Goal: Information Seeking & Learning: Learn about a topic

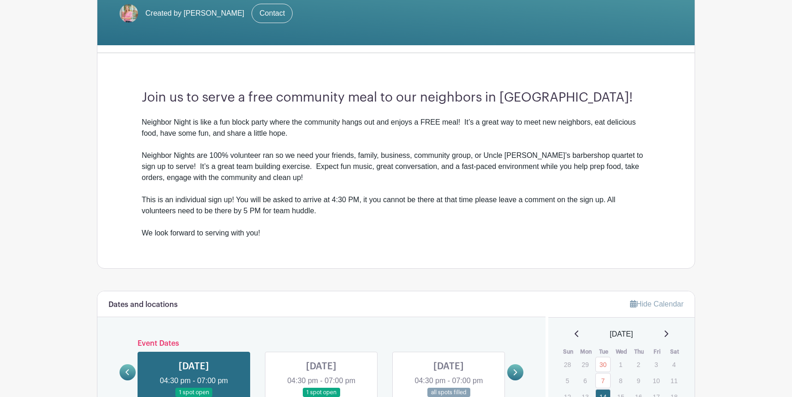
scroll to position [203, 0]
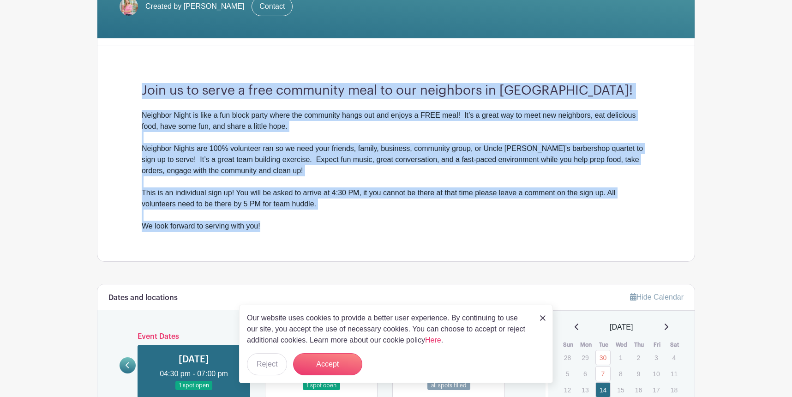
drag, startPoint x: 351, startPoint y: 71, endPoint x: 349, endPoint y: 235, distance: 164.2
click at [349, 235] on div "Join us to serve a free community meal to our neighbors in [GEOGRAPHIC_DATA]! N…" at bounding box center [395, 158] width 553 height 208
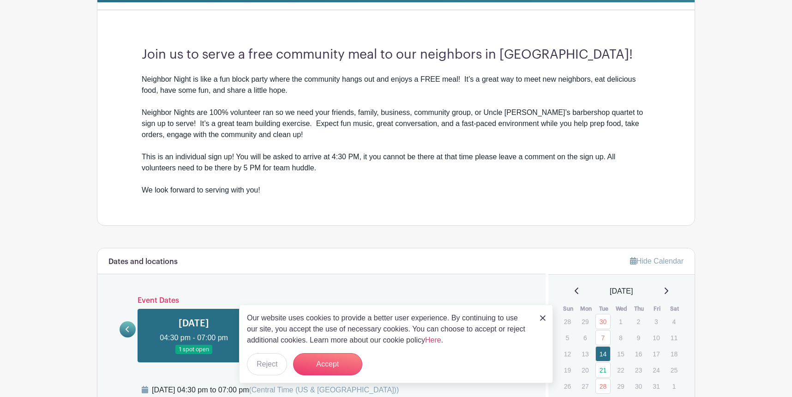
scroll to position [240, 0]
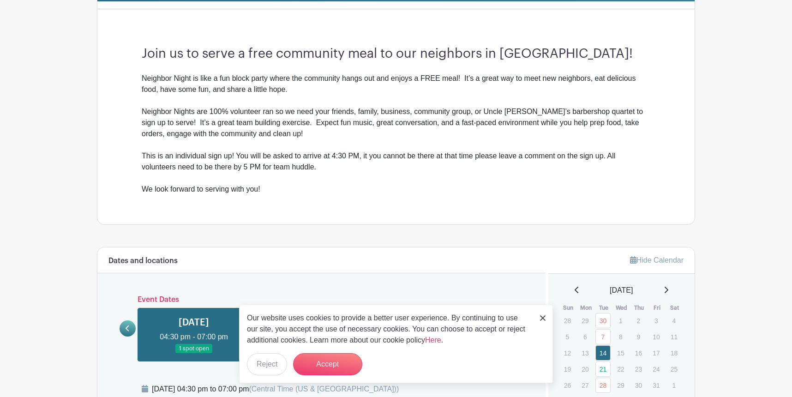
click at [543, 316] on img at bounding box center [543, 318] width 6 height 6
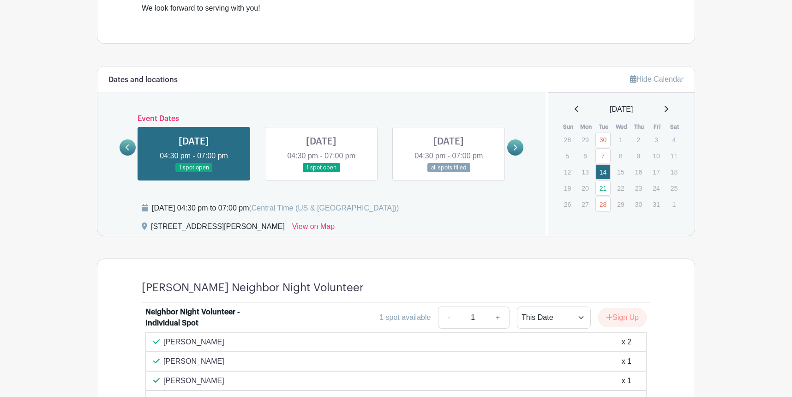
scroll to position [440, 0]
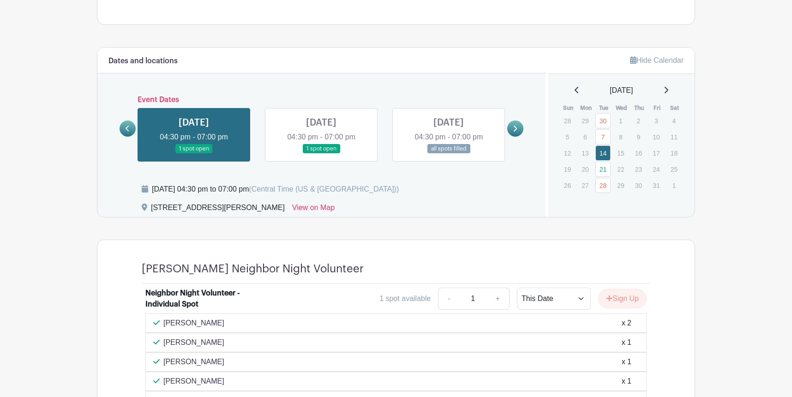
click at [515, 126] on icon at bounding box center [515, 128] width 4 height 6
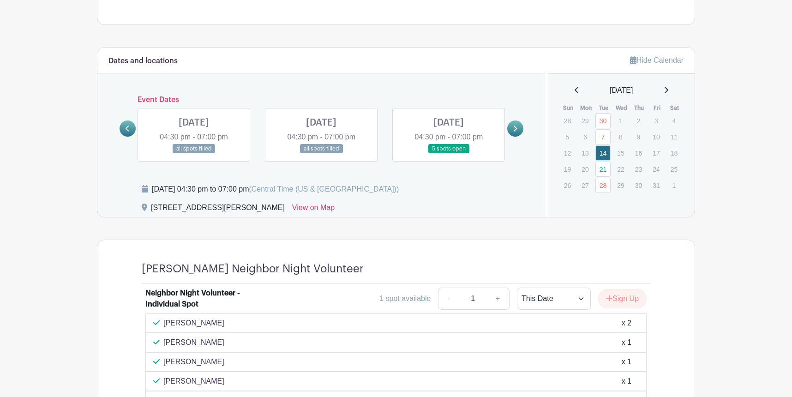
click at [515, 126] on icon at bounding box center [515, 128] width 4 height 6
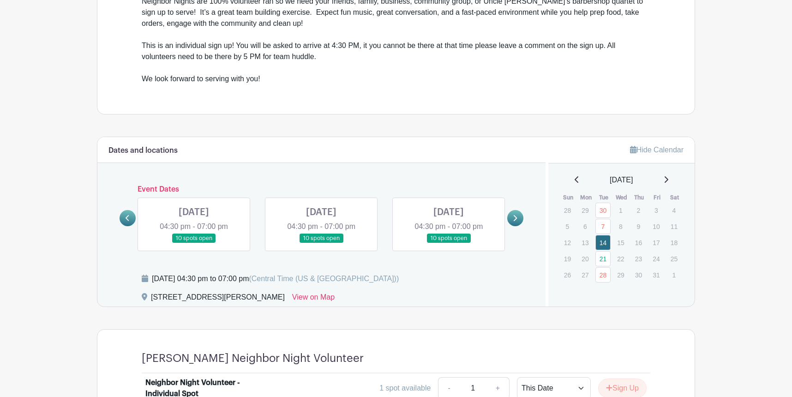
scroll to position [246, 0]
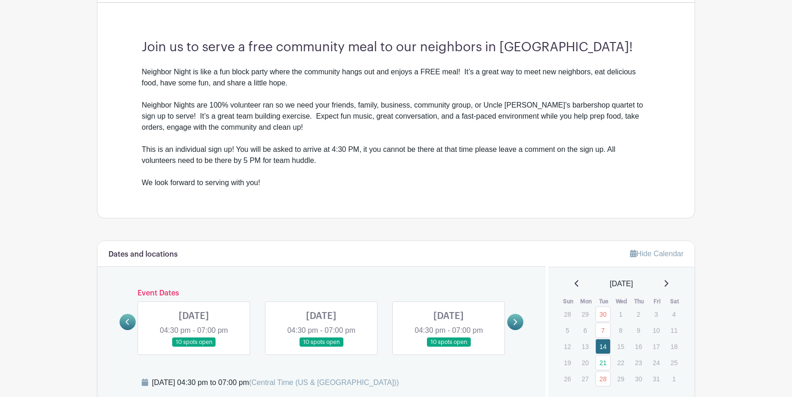
click at [127, 324] on icon at bounding box center [127, 321] width 4 height 7
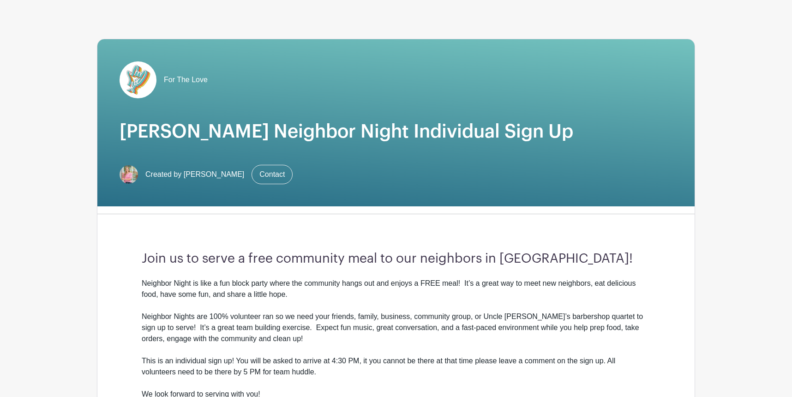
scroll to position [0, 0]
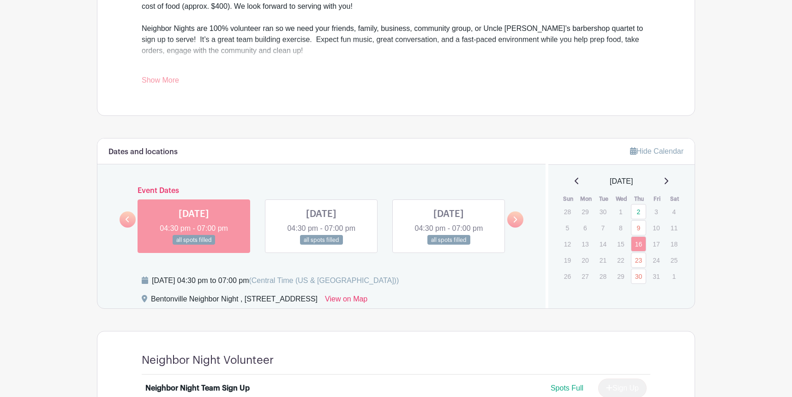
scroll to position [396, 0]
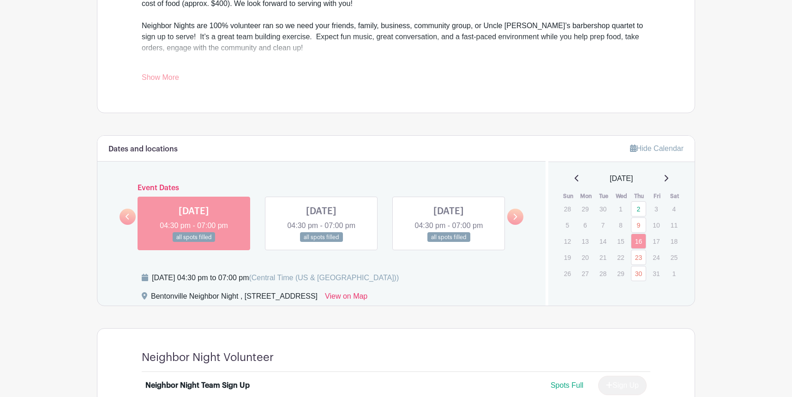
click at [163, 79] on link "Show More" at bounding box center [160, 79] width 37 height 12
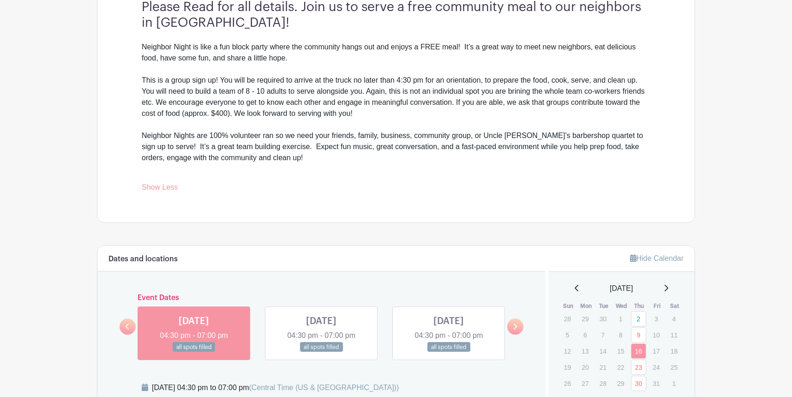
scroll to position [180, 0]
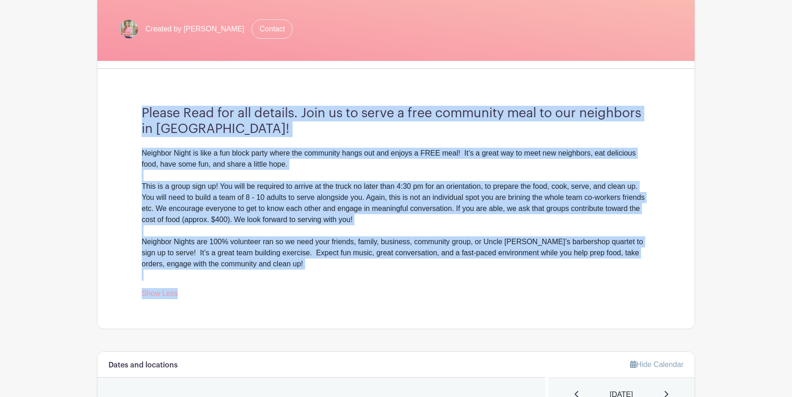
drag, startPoint x: 143, startPoint y: 113, endPoint x: 373, endPoint y: 298, distance: 295.2
click at [373, 298] on div "Please Read for all details. Join us to serve a free community meal to our neig…" at bounding box center [395, 202] width 553 height 252
click at [373, 300] on div "Please Read for all details. Join us to serve a free community meal to our neig…" at bounding box center [395, 202] width 553 height 252
drag, startPoint x: 373, startPoint y: 300, endPoint x: 302, endPoint y: 85, distance: 226.0
click at [302, 85] on div "Please Read for all details. Join us to serve a free community meal to our neig…" at bounding box center [395, 202] width 553 height 252
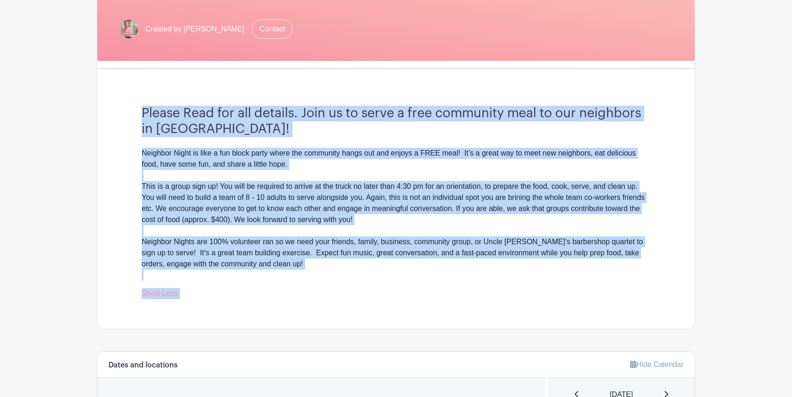
click at [302, 85] on div "Please Read for all details. Join us to serve a free community meal to our neig…" at bounding box center [395, 202] width 553 height 252
drag, startPoint x: 300, startPoint y: 90, endPoint x: 311, endPoint y: 280, distance: 189.9
click at [311, 280] on div "Please Read for all details. Join us to serve a free community meal to our neig…" at bounding box center [395, 202] width 553 height 252
click at [311, 280] on div "Neighbor Nights are 100% volunteer ran so we need your friends, family, busines…" at bounding box center [396, 252] width 508 height 55
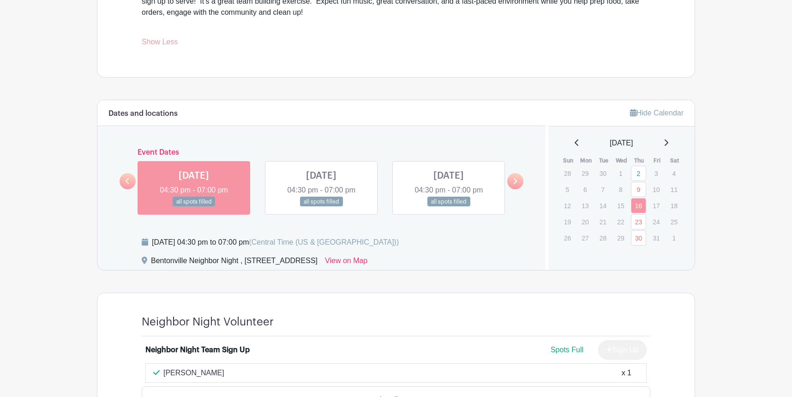
scroll to position [437, 0]
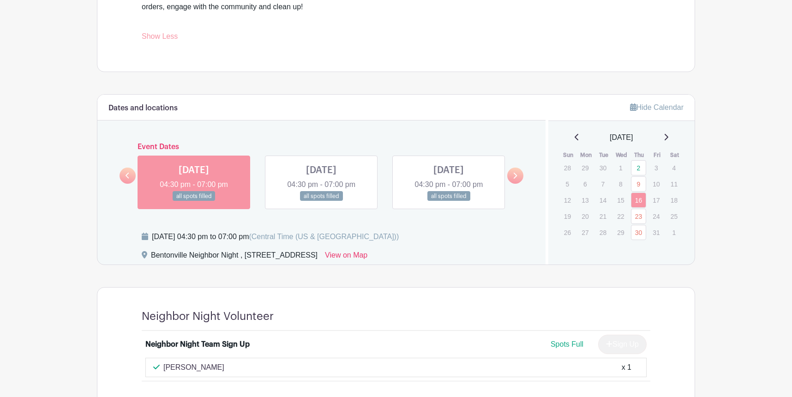
click at [515, 175] on icon at bounding box center [515, 175] width 4 height 7
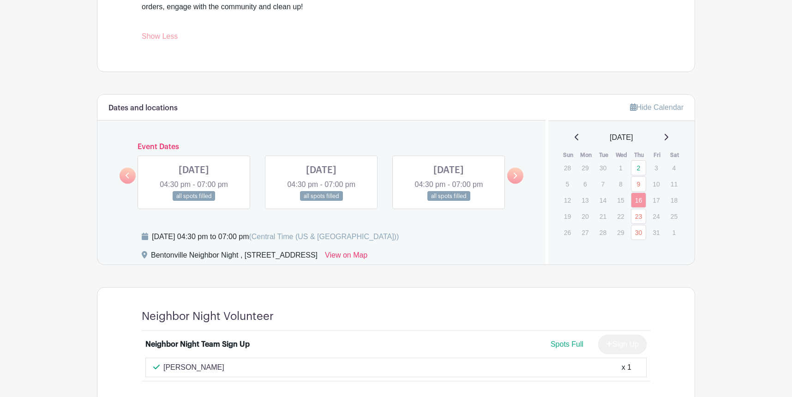
click at [510, 178] on link at bounding box center [515, 175] width 16 height 16
click at [515, 176] on icon at bounding box center [515, 176] width 4 height 6
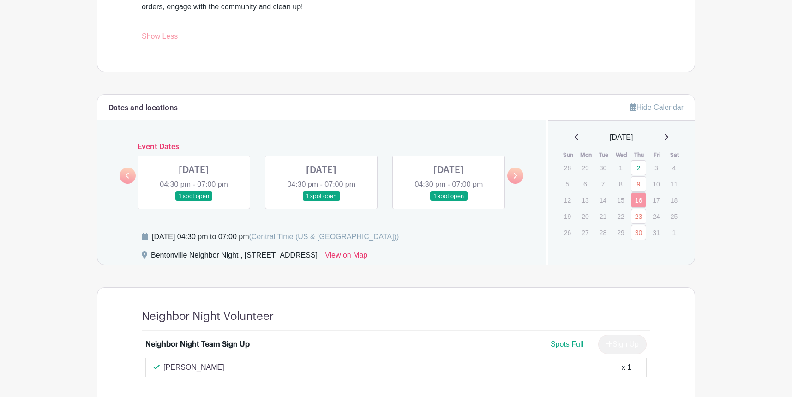
scroll to position [429, 0]
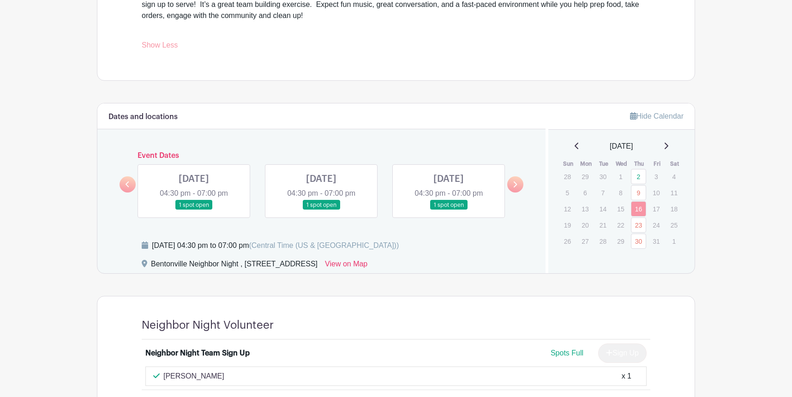
click at [516, 184] on icon at bounding box center [515, 184] width 4 height 6
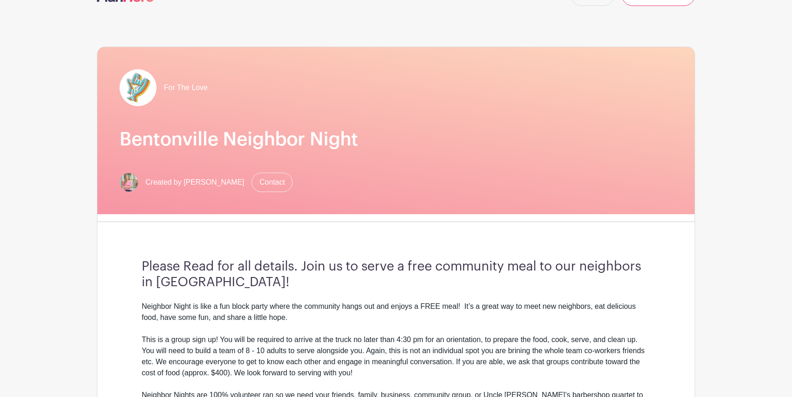
scroll to position [0, 0]
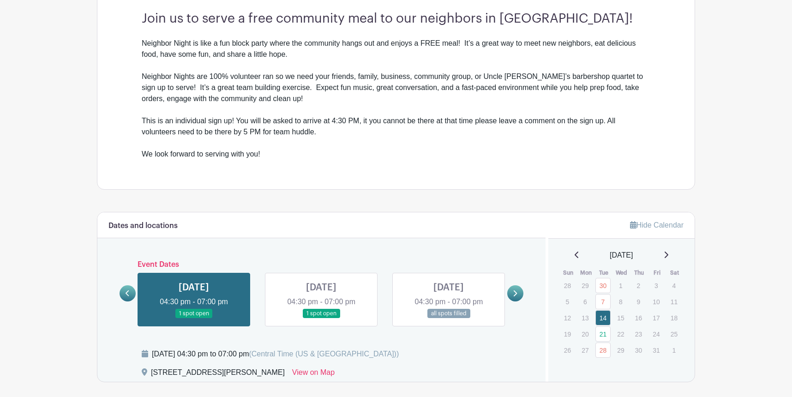
scroll to position [425, 0]
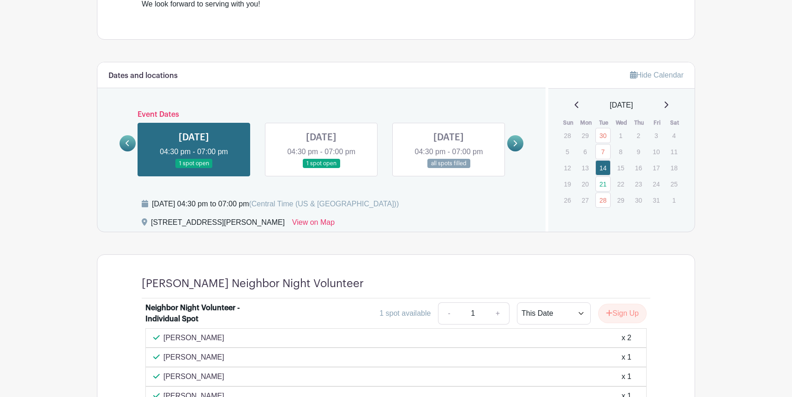
click at [523, 141] on div "Dates and locations Event Dates [DATE] 04:30 pm - 07:00 pm 10 spots open [DATE]…" at bounding box center [321, 146] width 448 height 169
click at [516, 142] on icon at bounding box center [515, 143] width 4 height 7
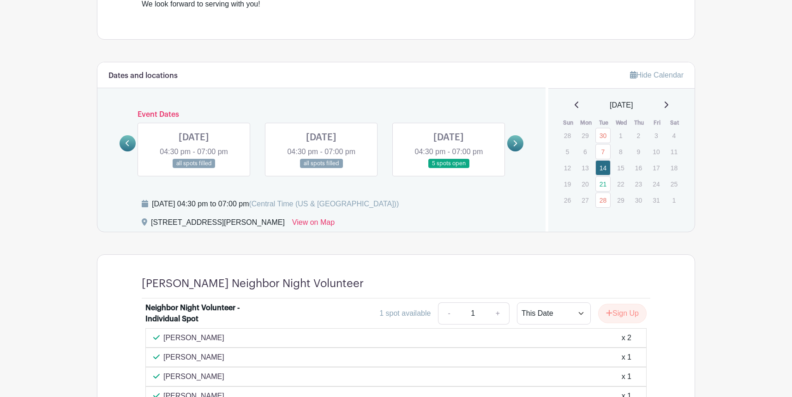
click at [516, 142] on icon at bounding box center [515, 143] width 4 height 7
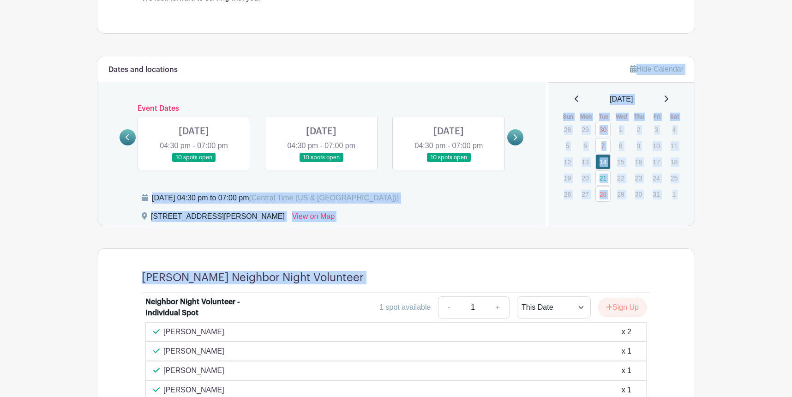
drag, startPoint x: 449, startPoint y: 175, endPoint x: 453, endPoint y: 233, distance: 58.7
click at [453, 233] on turbo-frame "Dates and locations Event Dates [DATE] 04:30 pm - 07:00 pm 10 spots open [DATE]…" at bounding box center [396, 283] width 598 height 455
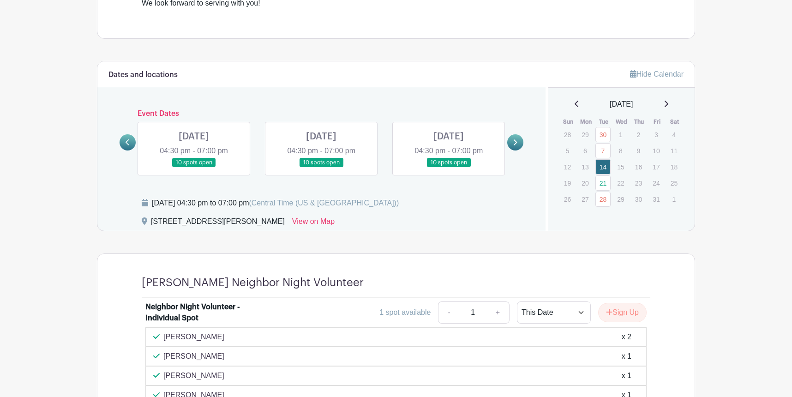
scroll to position [341, 0]
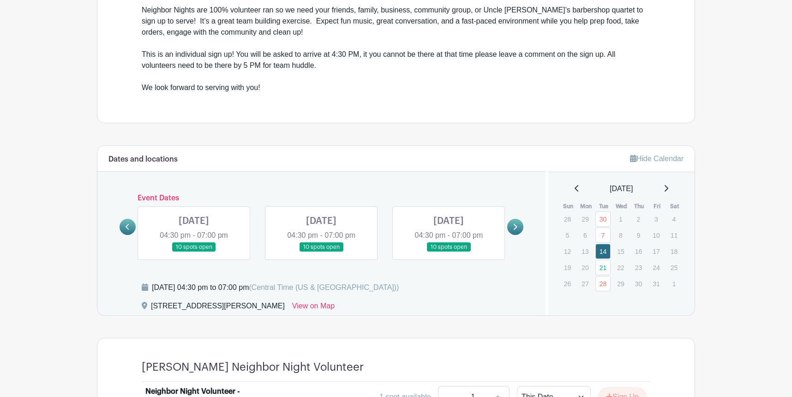
click at [515, 224] on icon at bounding box center [515, 226] width 4 height 7
click at [127, 222] on link at bounding box center [127, 227] width 16 height 16
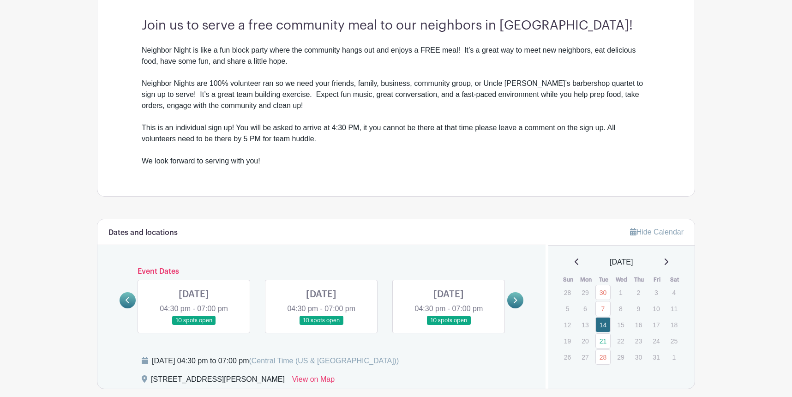
scroll to position [234, 0]
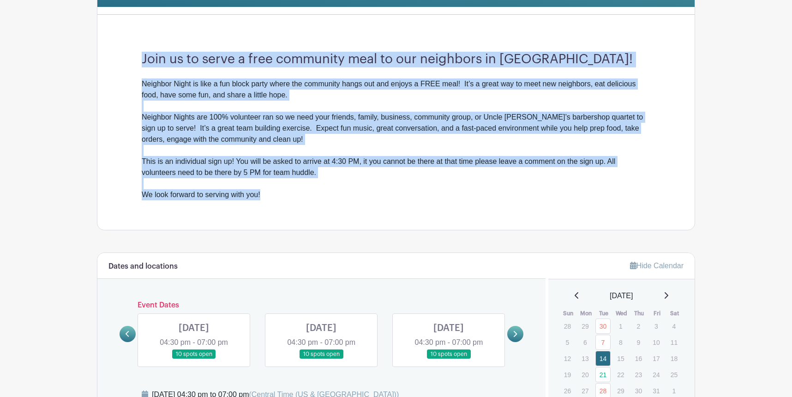
drag, startPoint x: 143, startPoint y: 58, endPoint x: 267, endPoint y: 196, distance: 186.2
click at [267, 196] on div "Join us to serve a free community meal to our neighbors in [GEOGRAPHIC_DATA]! N…" at bounding box center [395, 126] width 553 height 208
click at [267, 196] on div "Neighbor Nights are 100% volunteer ran so we need your friends, family, busines…" at bounding box center [396, 151] width 508 height 100
drag, startPoint x: 267, startPoint y: 196, endPoint x: 137, endPoint y: 33, distance: 208.8
click at [137, 33] on div "Join us to serve a free community meal to our neighbors in [GEOGRAPHIC_DATA]! N…" at bounding box center [395, 126] width 553 height 208
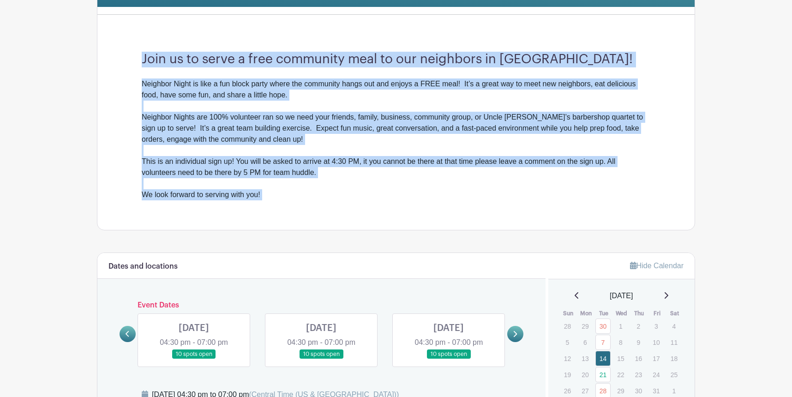
click at [137, 33] on div "Join us to serve a free community meal to our neighbors in [GEOGRAPHIC_DATA]! N…" at bounding box center [395, 126] width 553 height 208
drag, startPoint x: 137, startPoint y: 33, endPoint x: 270, endPoint y: 204, distance: 216.7
click at [270, 204] on div "Join us to serve a free community meal to our neighbors in [GEOGRAPHIC_DATA]! N…" at bounding box center [395, 126] width 553 height 208
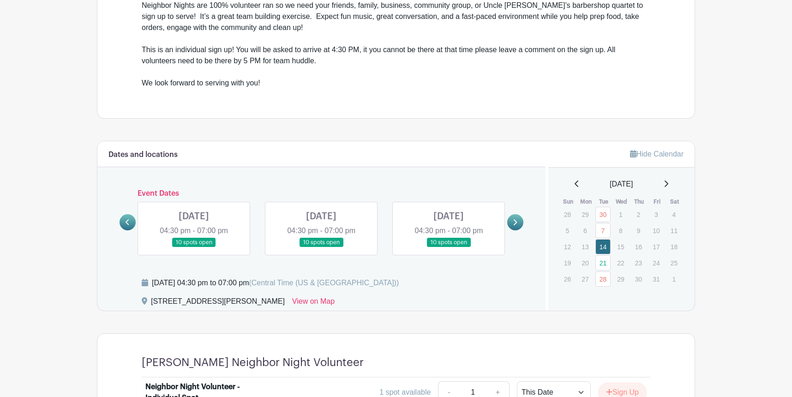
scroll to position [350, 0]
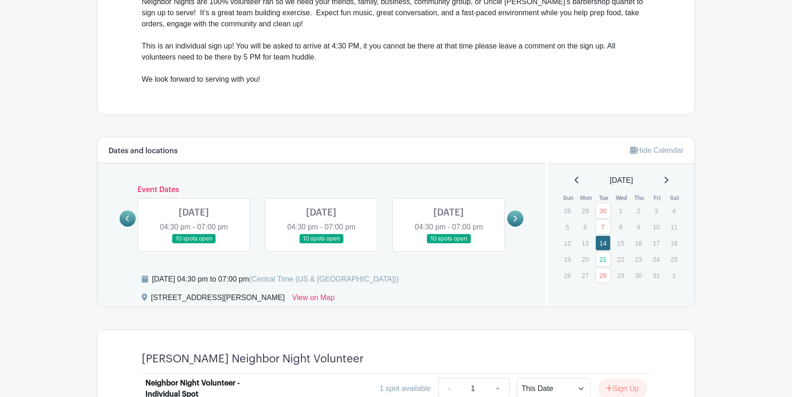
click at [126, 217] on icon at bounding box center [127, 218] width 4 height 7
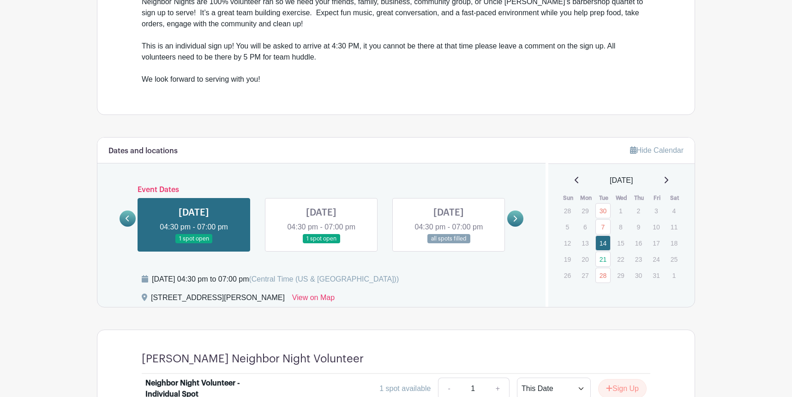
click at [516, 214] on link at bounding box center [515, 218] width 16 height 16
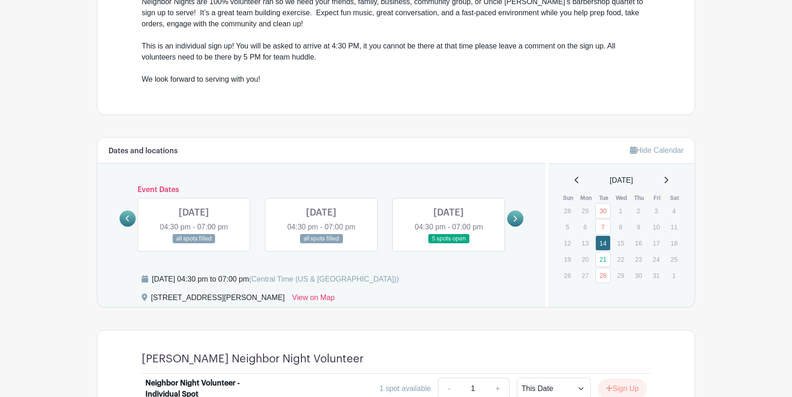
click at [516, 214] on link at bounding box center [515, 218] width 16 height 16
click at [126, 215] on icon at bounding box center [127, 218] width 4 height 7
click at [758, 25] on main "Log In Sign Up for Free For The Love [PERSON_NAME] Neighbor Night Individual Si…" at bounding box center [396, 136] width 792 height 973
